Goal: Find contact information: Find contact information

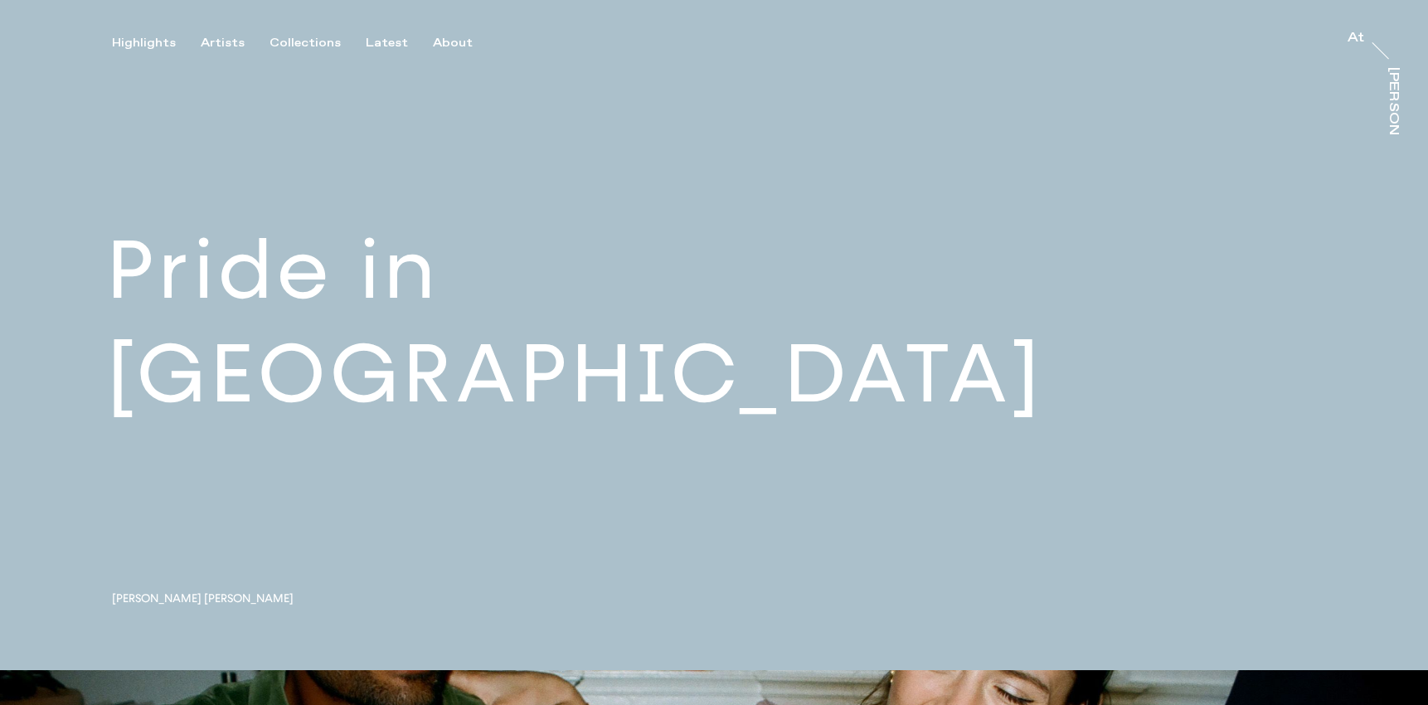
click at [413, 41] on button "Latest" at bounding box center [399, 43] width 67 height 15
click at [440, 41] on div "About" at bounding box center [453, 43] width 40 height 15
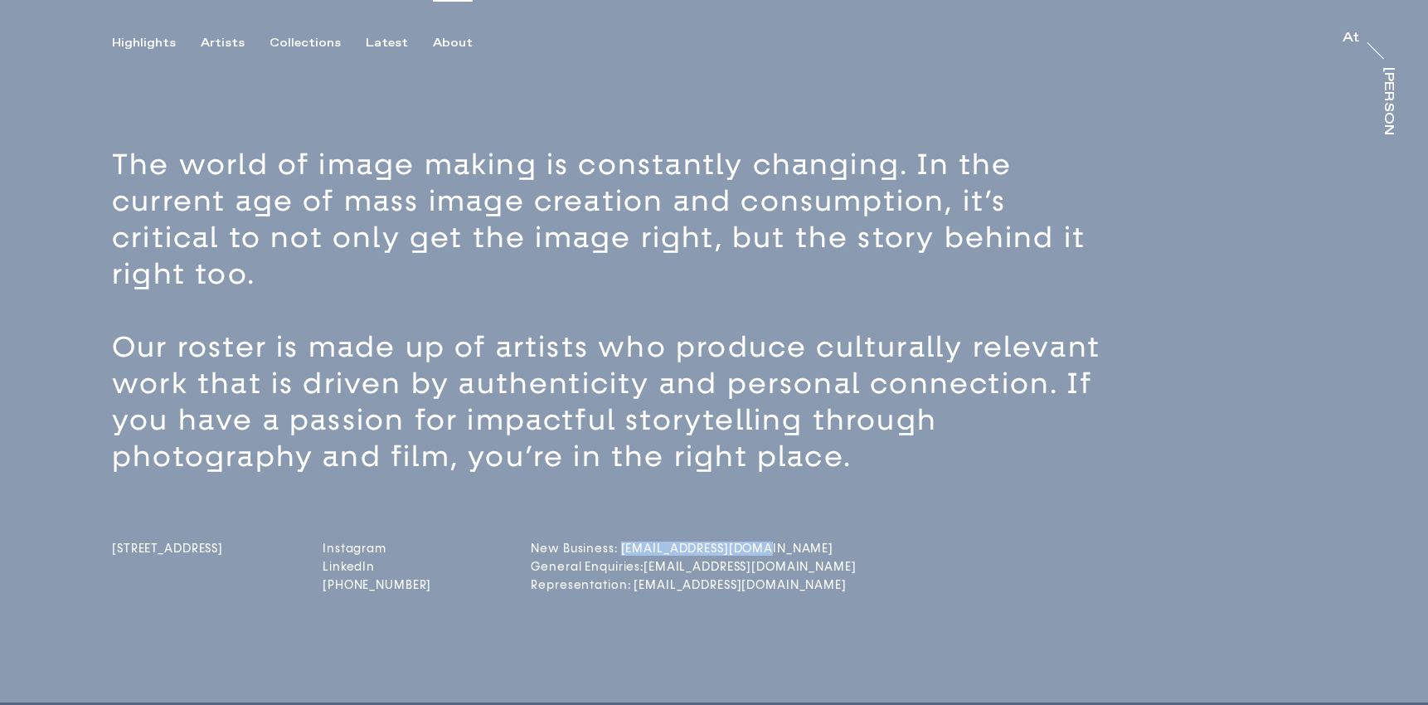
drag, startPoint x: 777, startPoint y: 549, endPoint x: 651, endPoint y: 551, distance: 126.1
click at [651, 551] on div "[STREET_ADDRESS] Instagram LinkedIn [PHONE_NUMBER] New Business: [EMAIL_ADDRESS…" at bounding box center [743, 535] width 1262 height 121
drag, startPoint x: 788, startPoint y: 565, endPoint x: 675, endPoint y: 572, distance: 113.0
click at [675, 572] on div "[STREET_ADDRESS] Instagram LinkedIn [PHONE_NUMBER] New Business: [EMAIL_ADDRESS…" at bounding box center [743, 535] width 1262 height 121
copy link "[EMAIL_ADDRESS][DOMAIN_NAME]"
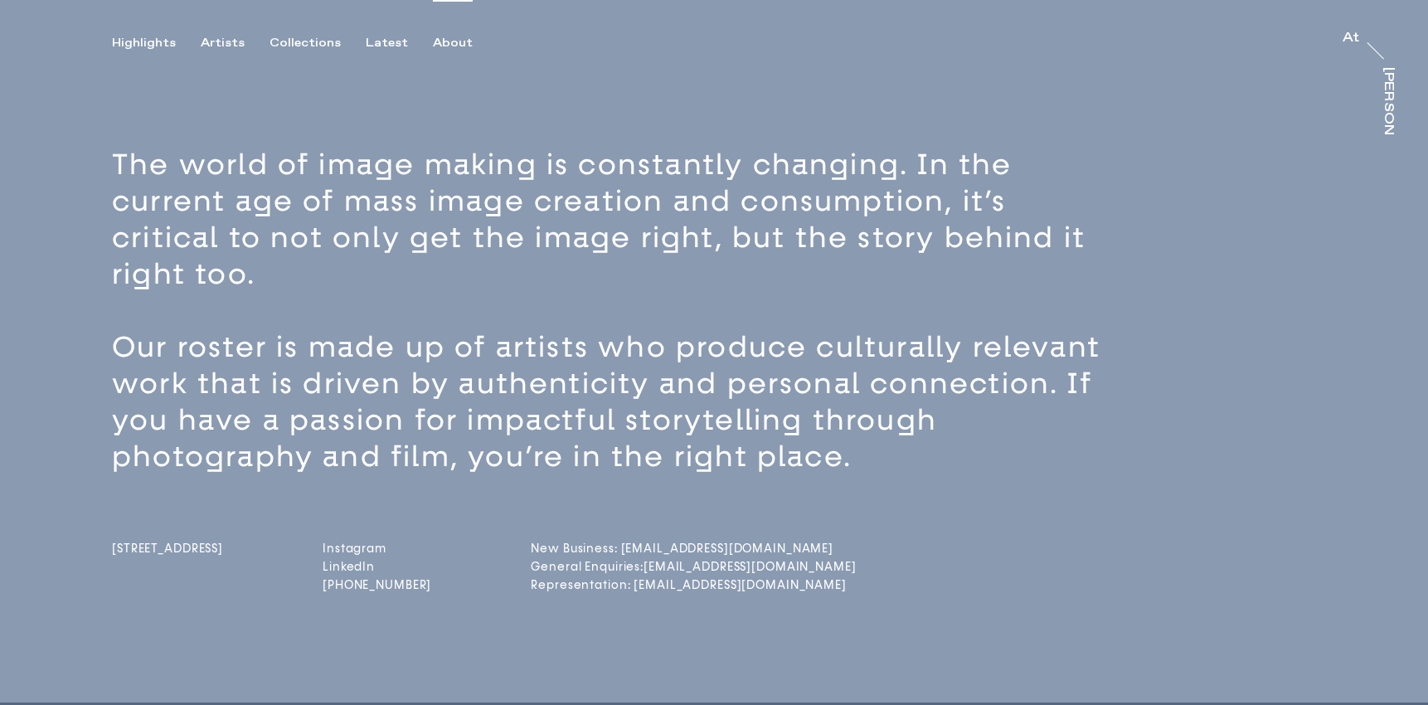
click at [794, 547] on div "[STREET_ADDRESS] Instagram LinkedIn [PHONE_NUMBER] New Business: [EMAIL_ADDRESS…" at bounding box center [743, 535] width 1262 height 121
drag, startPoint x: 779, startPoint y: 548, endPoint x: 652, endPoint y: 548, distance: 126.9
click at [652, 548] on div "[STREET_ADDRESS] Instagram LinkedIn [PHONE_NUMBER] New Business: [EMAIL_ADDRESS…" at bounding box center [743, 535] width 1262 height 121
copy link "[EMAIL_ADDRESS][DOMAIN_NAME]"
